Goal: Transaction & Acquisition: Purchase product/service

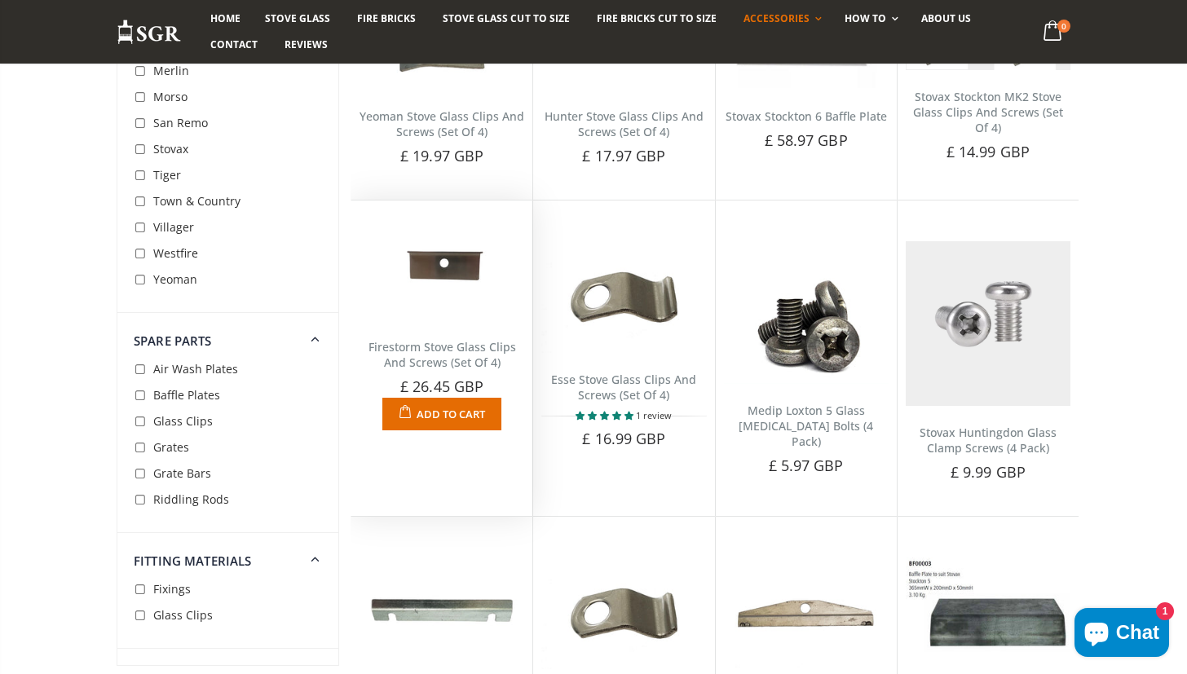
scroll to position [939, 0]
click at [455, 271] on img at bounding box center [441, 264] width 165 height 112
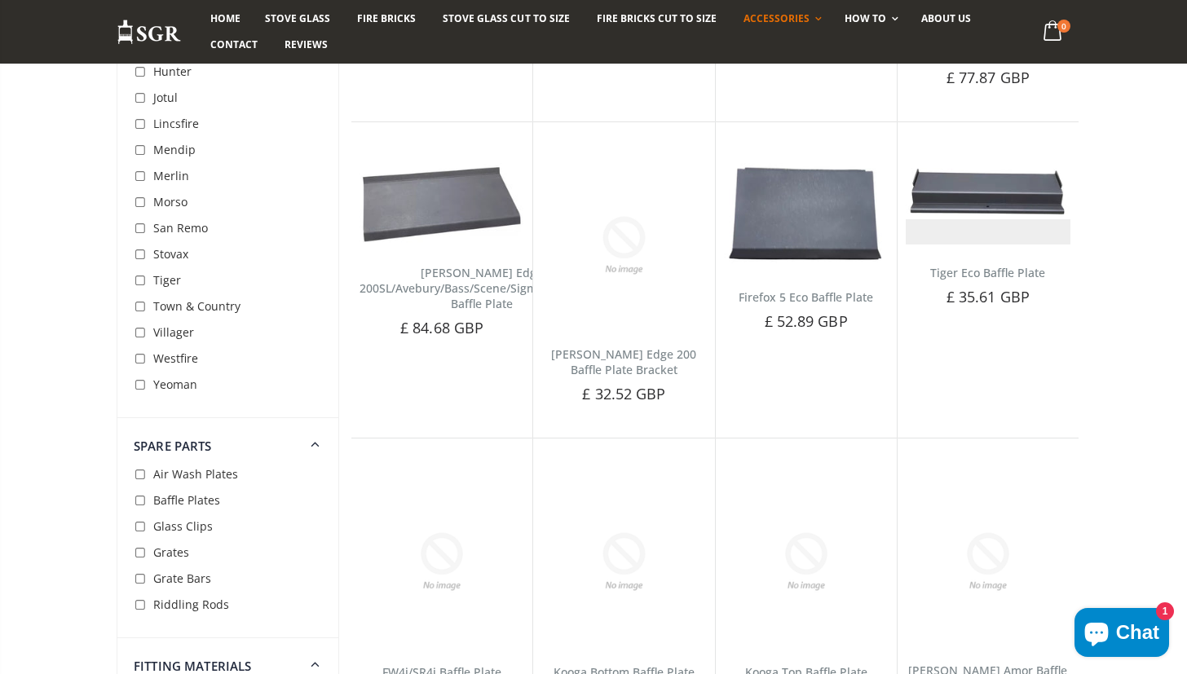
scroll to position [2880, 0]
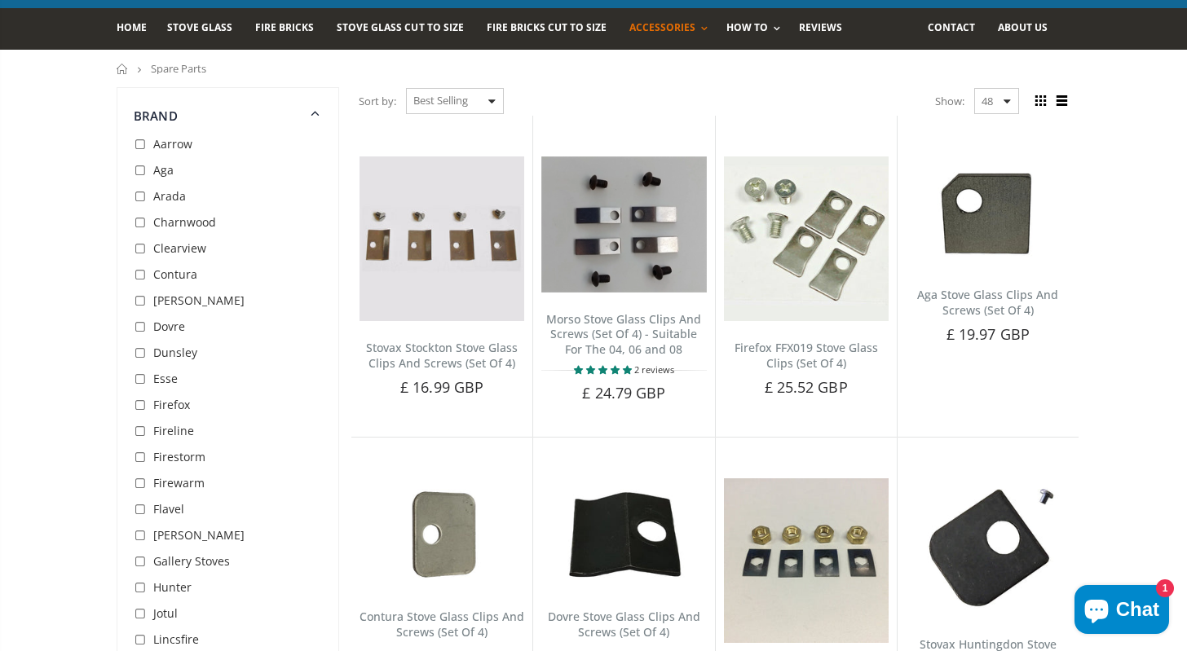
scroll to position [105, 0]
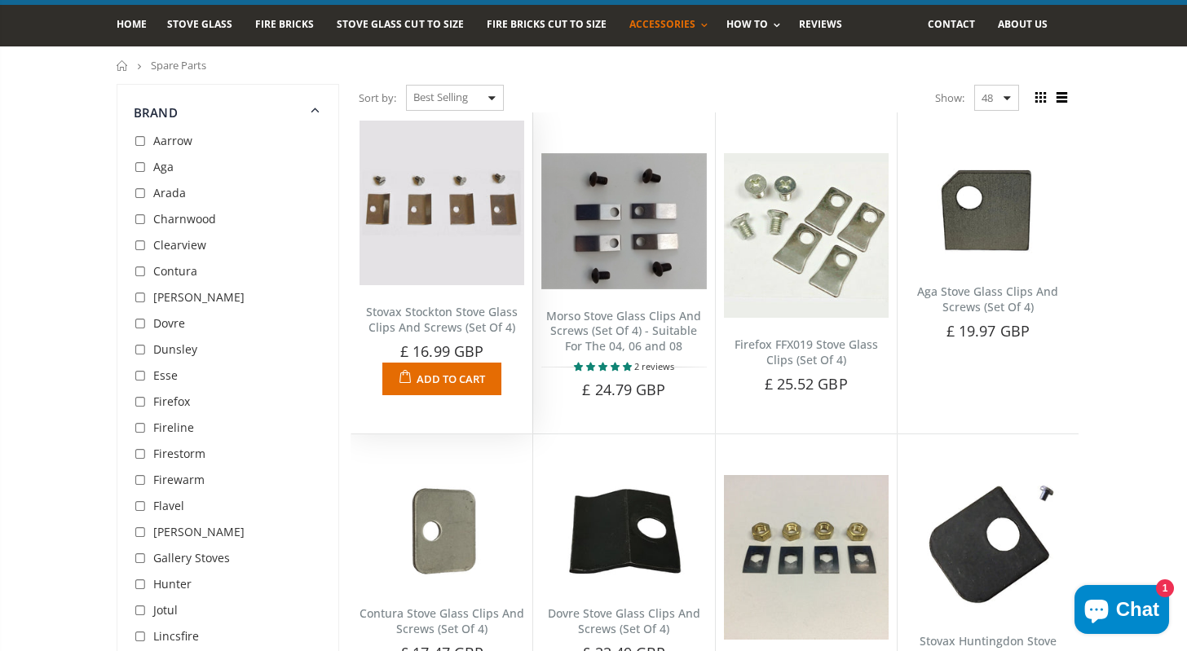
click at [455, 214] on img at bounding box center [441, 203] width 165 height 165
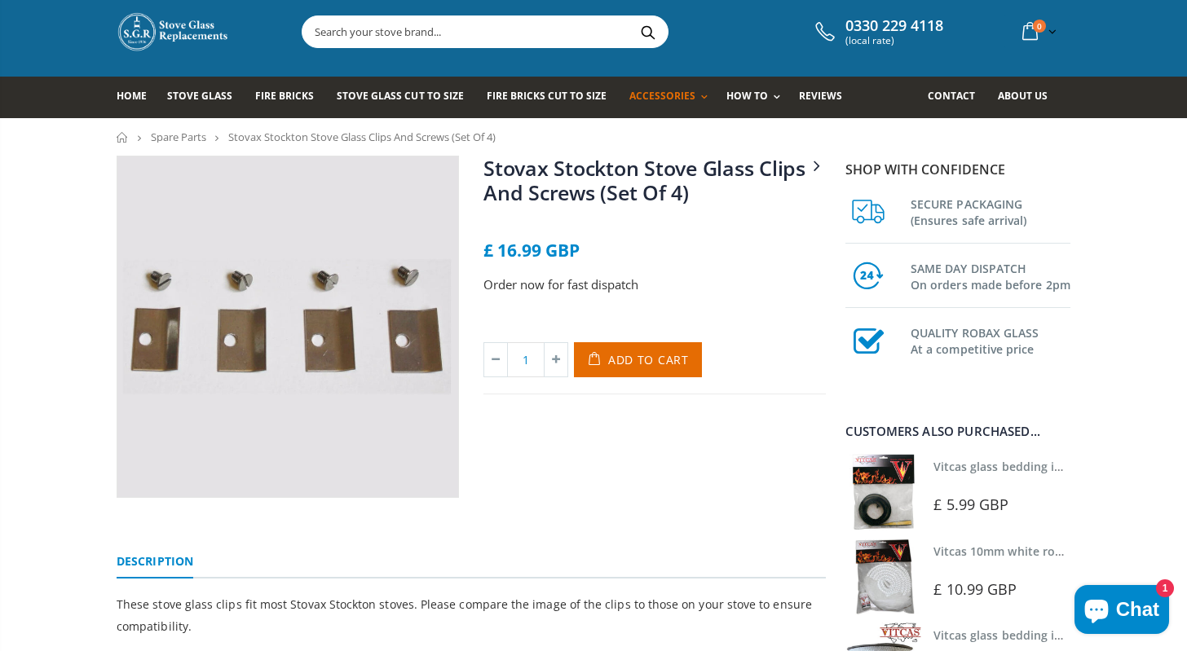
scroll to position [33, 0]
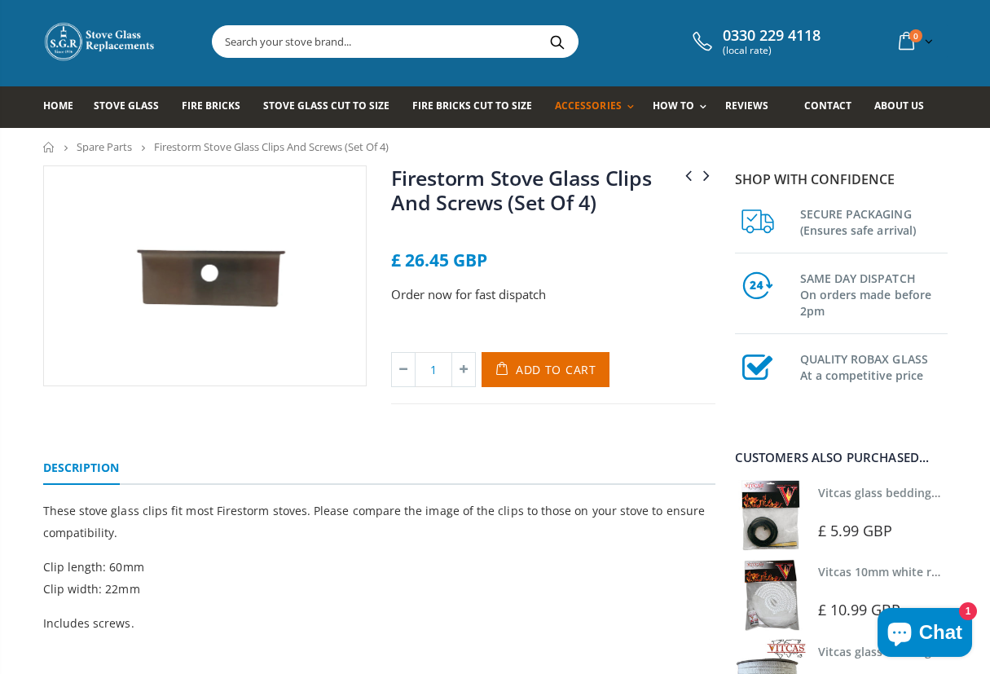
scroll to position [1, 0]
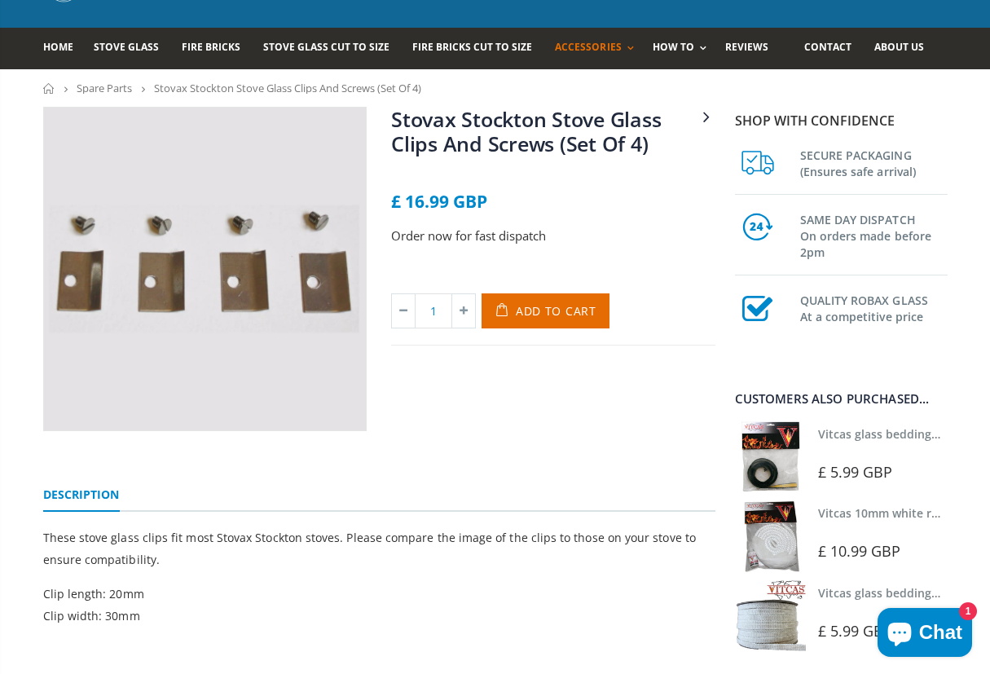
scroll to position [86, 0]
